Goal: Task Accomplishment & Management: Use online tool/utility

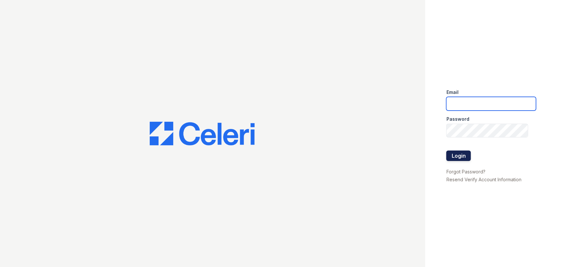
type input "parkwb@greystar.com"
click at [455, 154] on button "Login" at bounding box center [458, 156] width 25 height 10
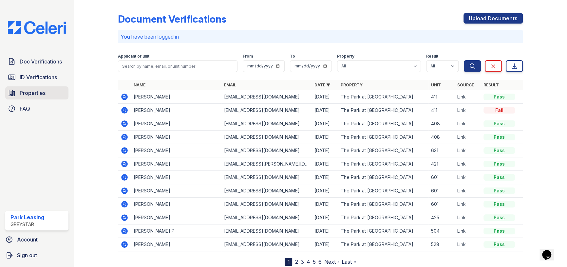
click at [42, 86] on link "Properties" at bounding box center [36, 92] width 63 height 13
click at [42, 79] on span "ID Verifications" at bounding box center [38, 77] width 37 height 8
